Goal: Information Seeking & Learning: Check status

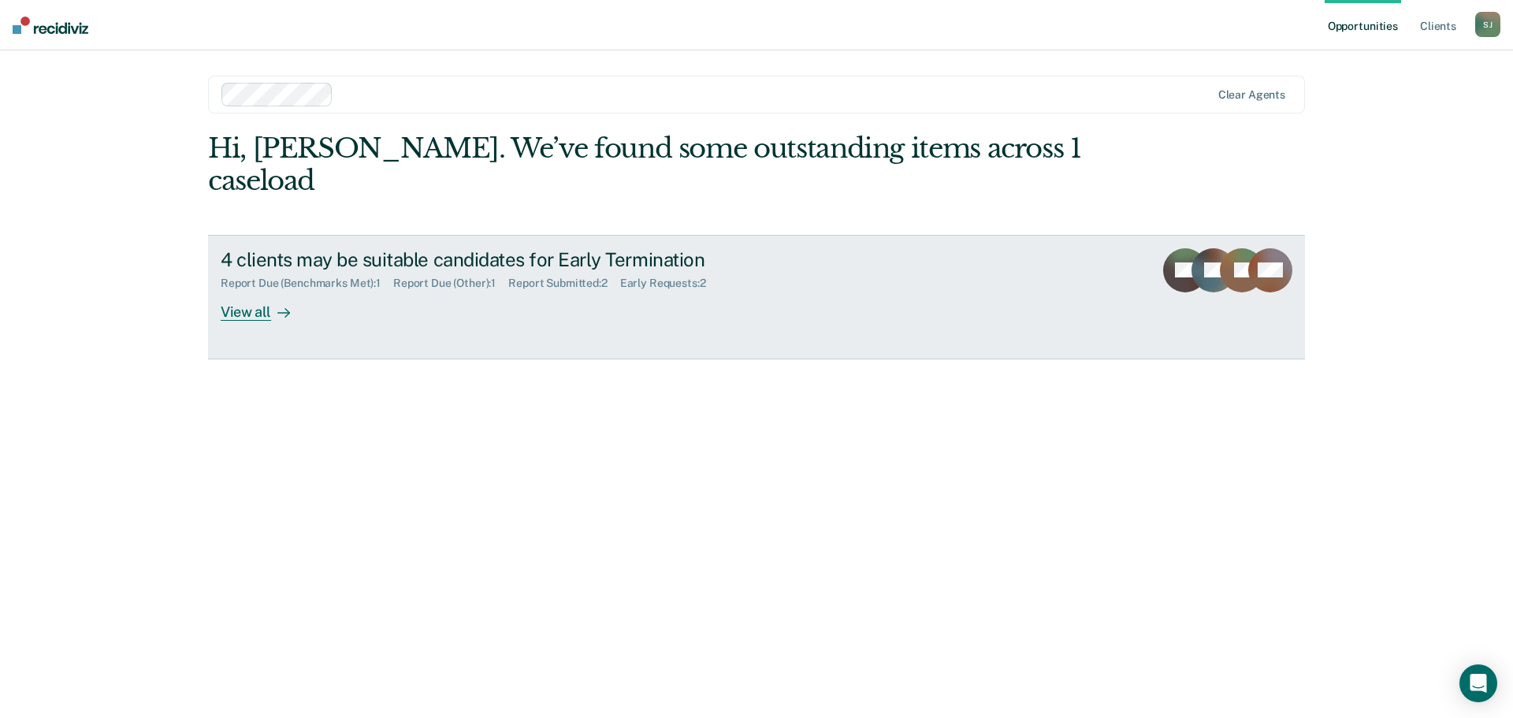
click at [403, 280] on div "4 clients may be suitable candidates for Early Termination Report Due (Benchmar…" at bounding box center [516, 284] width 591 height 73
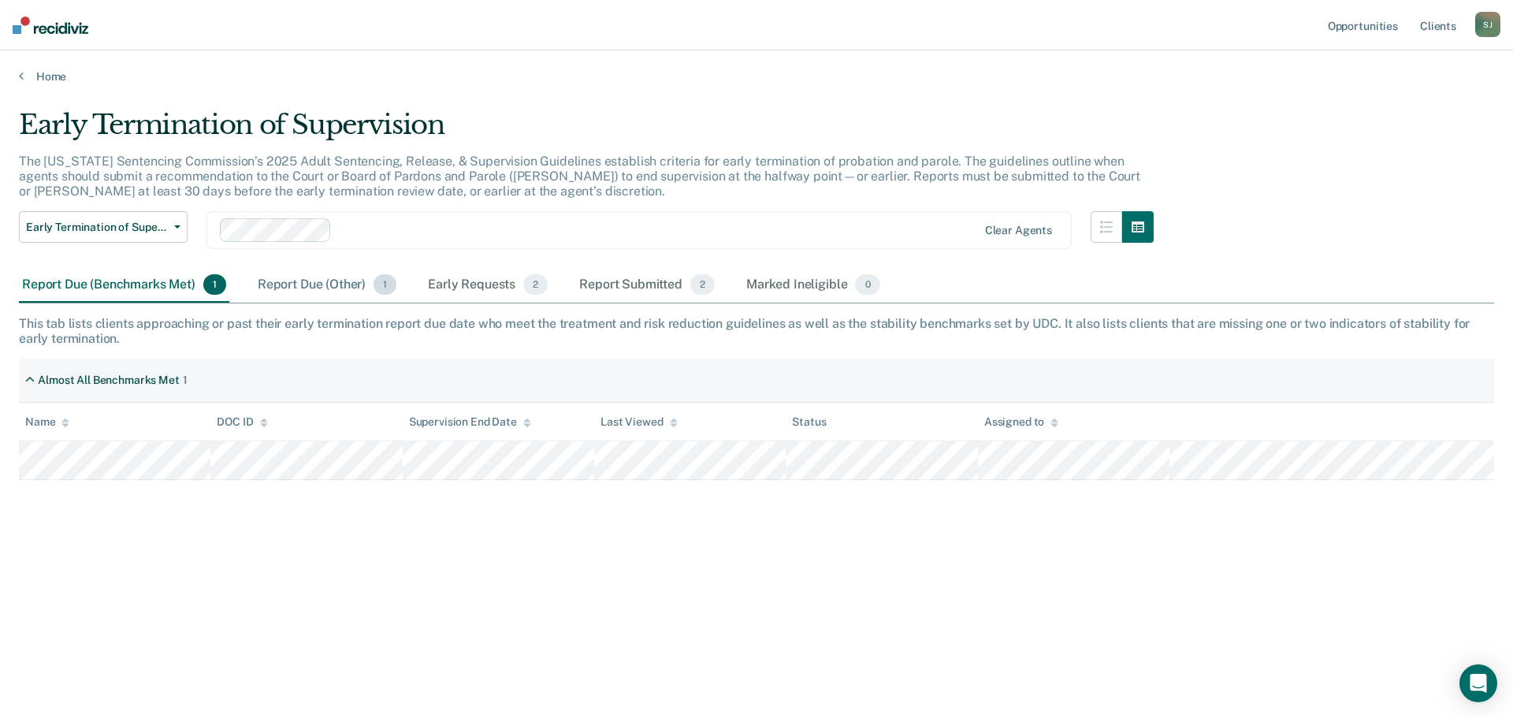
click at [287, 293] on div "Report Due (Other) 1" at bounding box center [327, 285] width 145 height 35
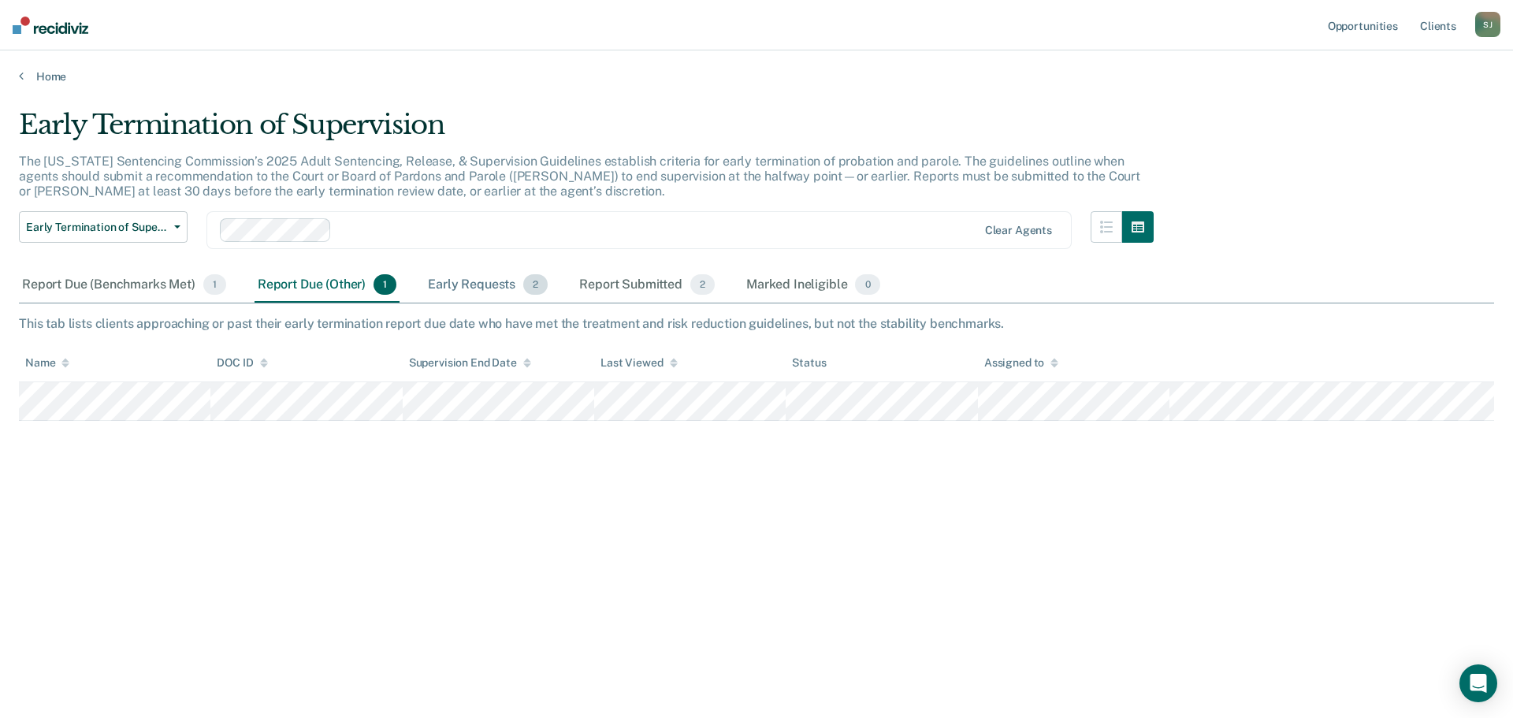
click at [481, 296] on div "Early Requests 2" at bounding box center [488, 285] width 126 height 35
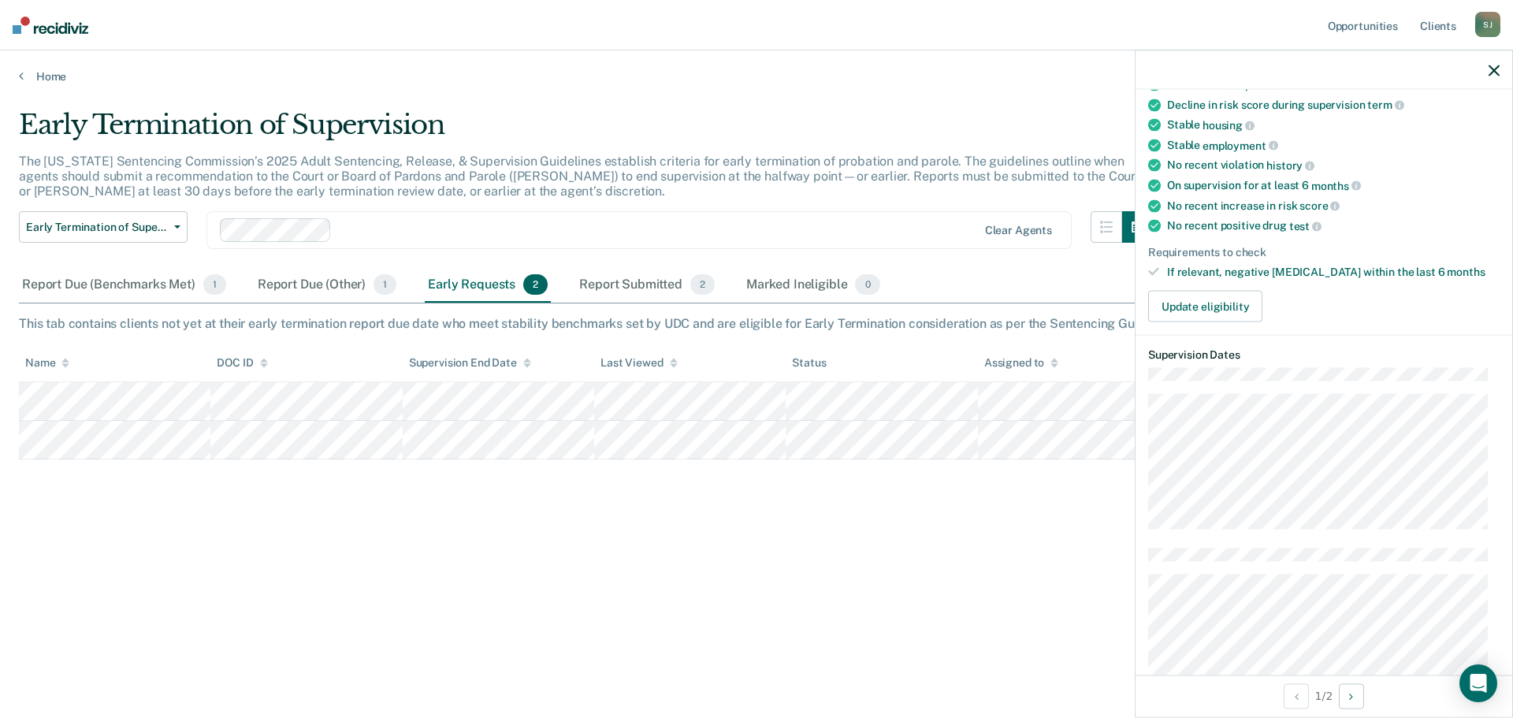
scroll to position [236, 0]
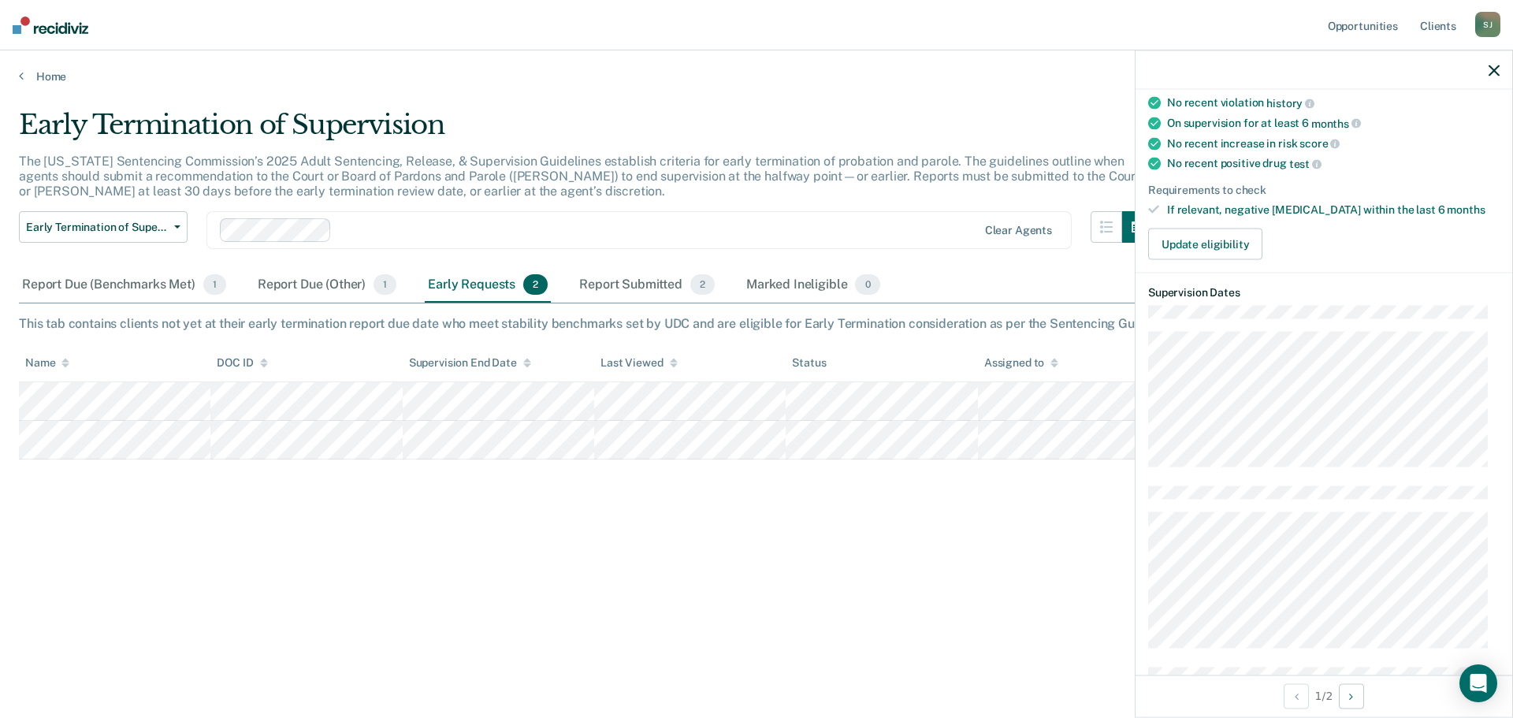
click at [1495, 69] on icon "button" at bounding box center [1494, 70] width 11 height 11
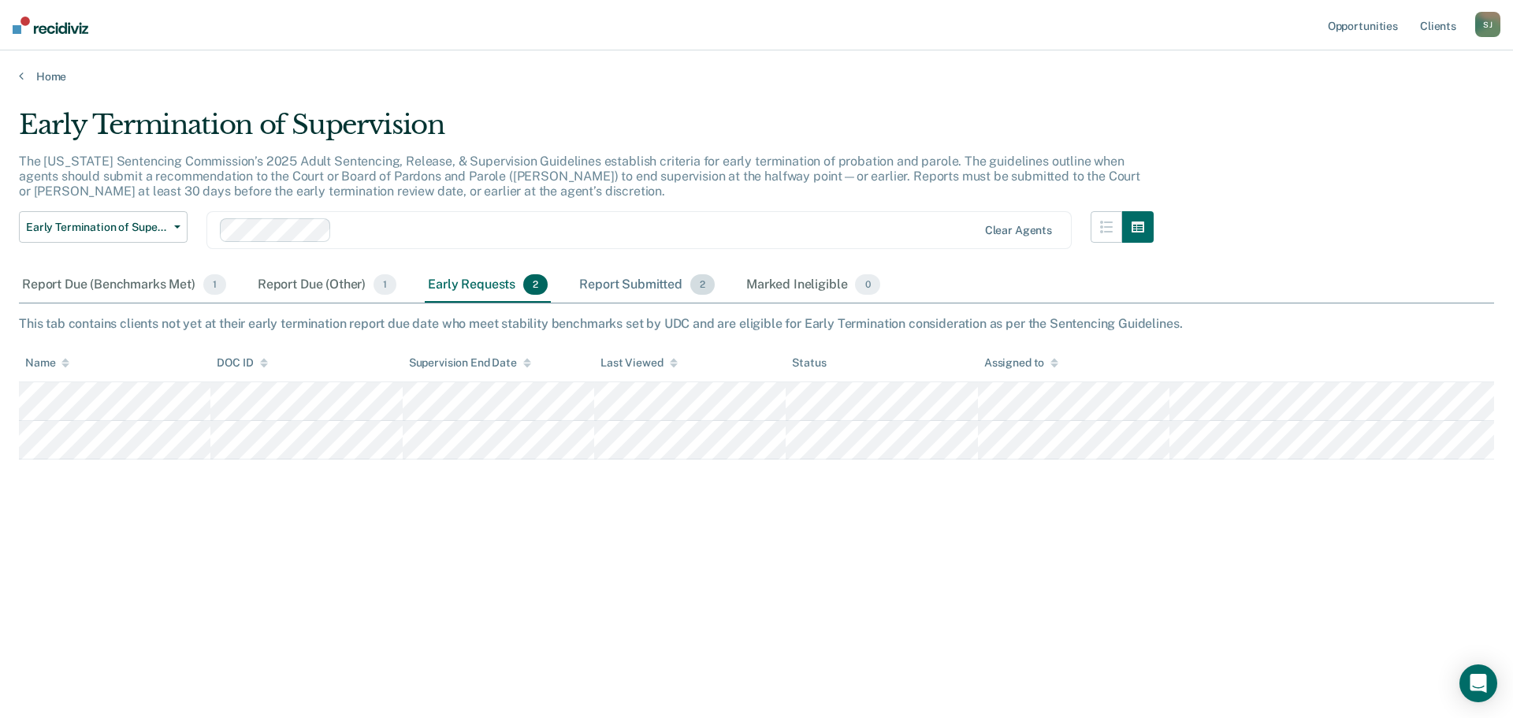
click at [630, 294] on div "Report Submitted 2" at bounding box center [647, 285] width 142 height 35
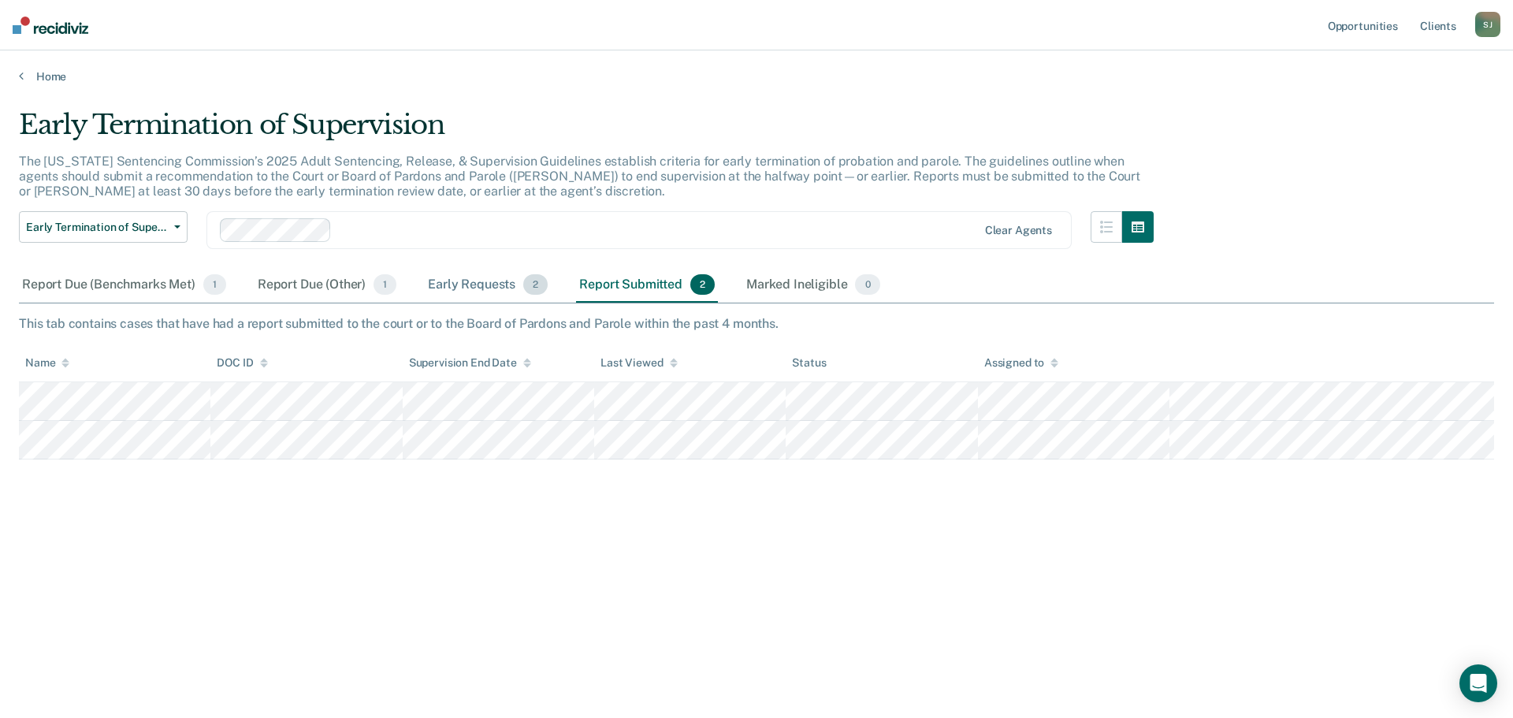
click at [438, 292] on div "Early Requests 2" at bounding box center [488, 285] width 126 height 35
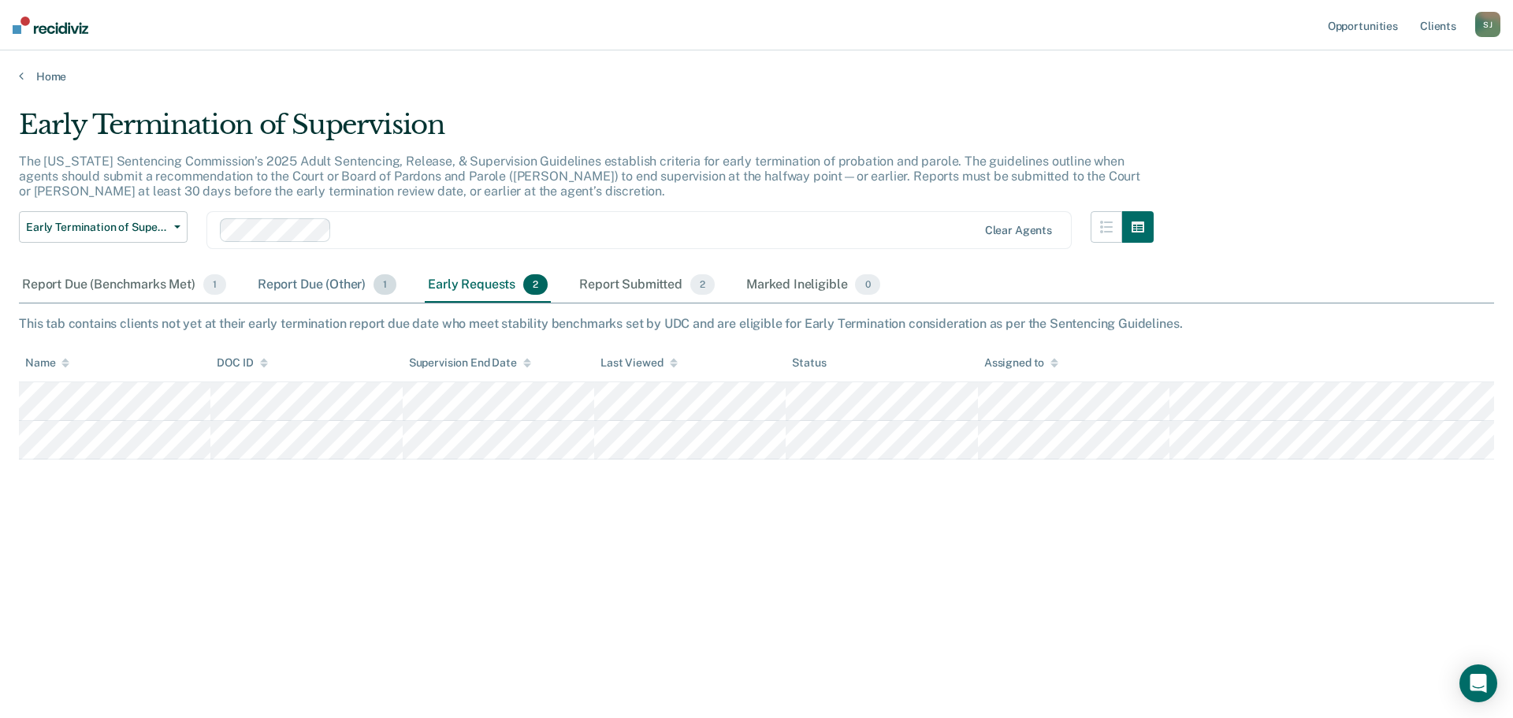
click at [285, 294] on div "Report Due (Other) 1" at bounding box center [327, 285] width 145 height 35
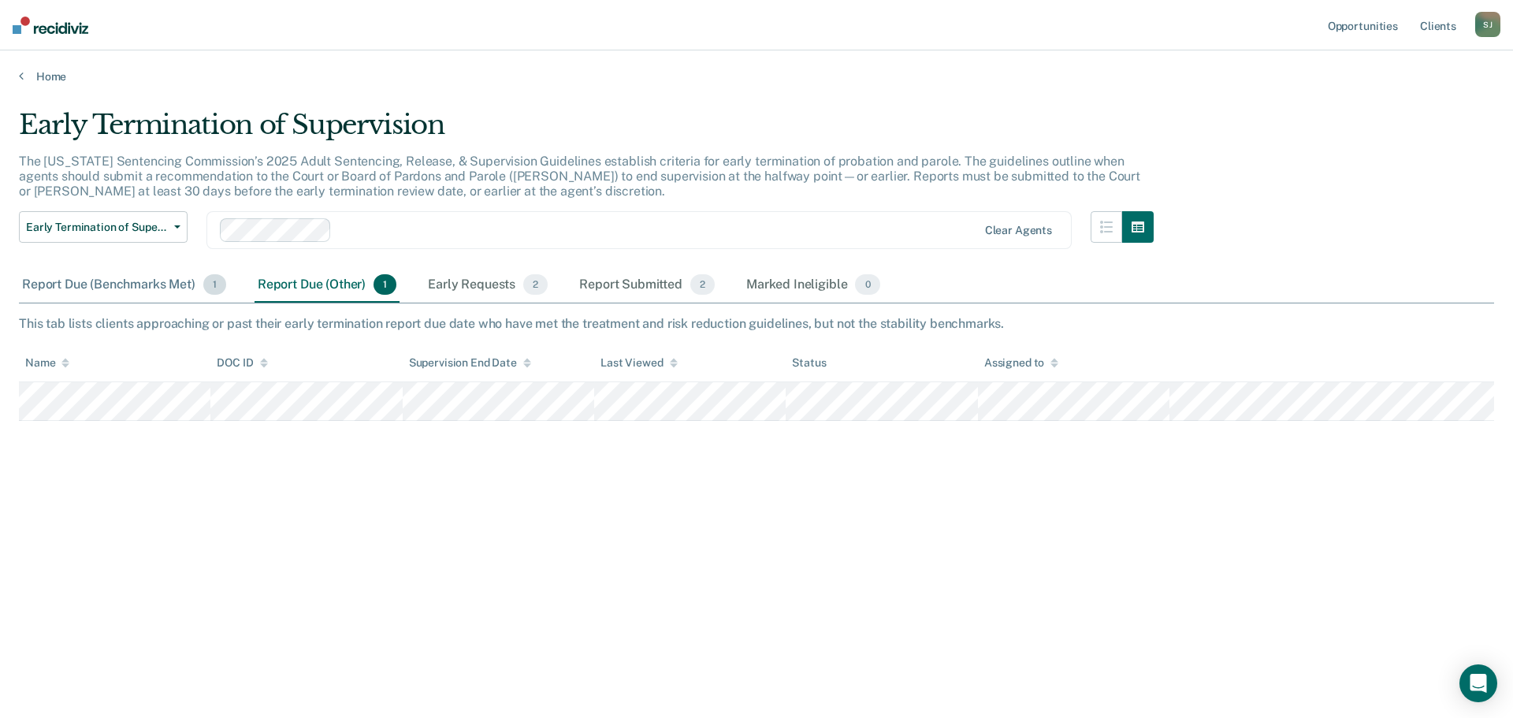
click at [95, 294] on div "Report Due (Benchmarks Met) 1" at bounding box center [124, 285] width 210 height 35
